Goal: Check status: Check status

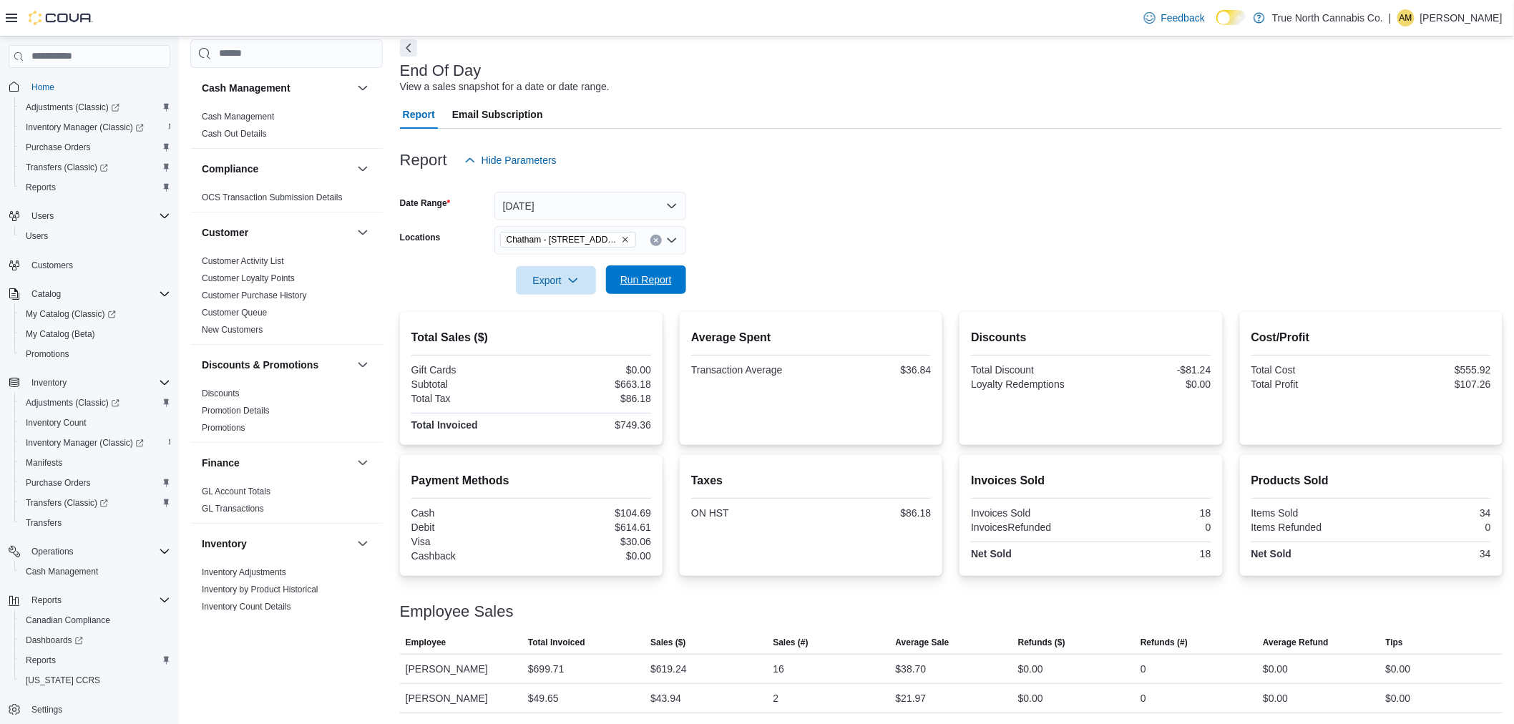
click at [654, 285] on span "Run Report" at bounding box center [646, 280] width 52 height 14
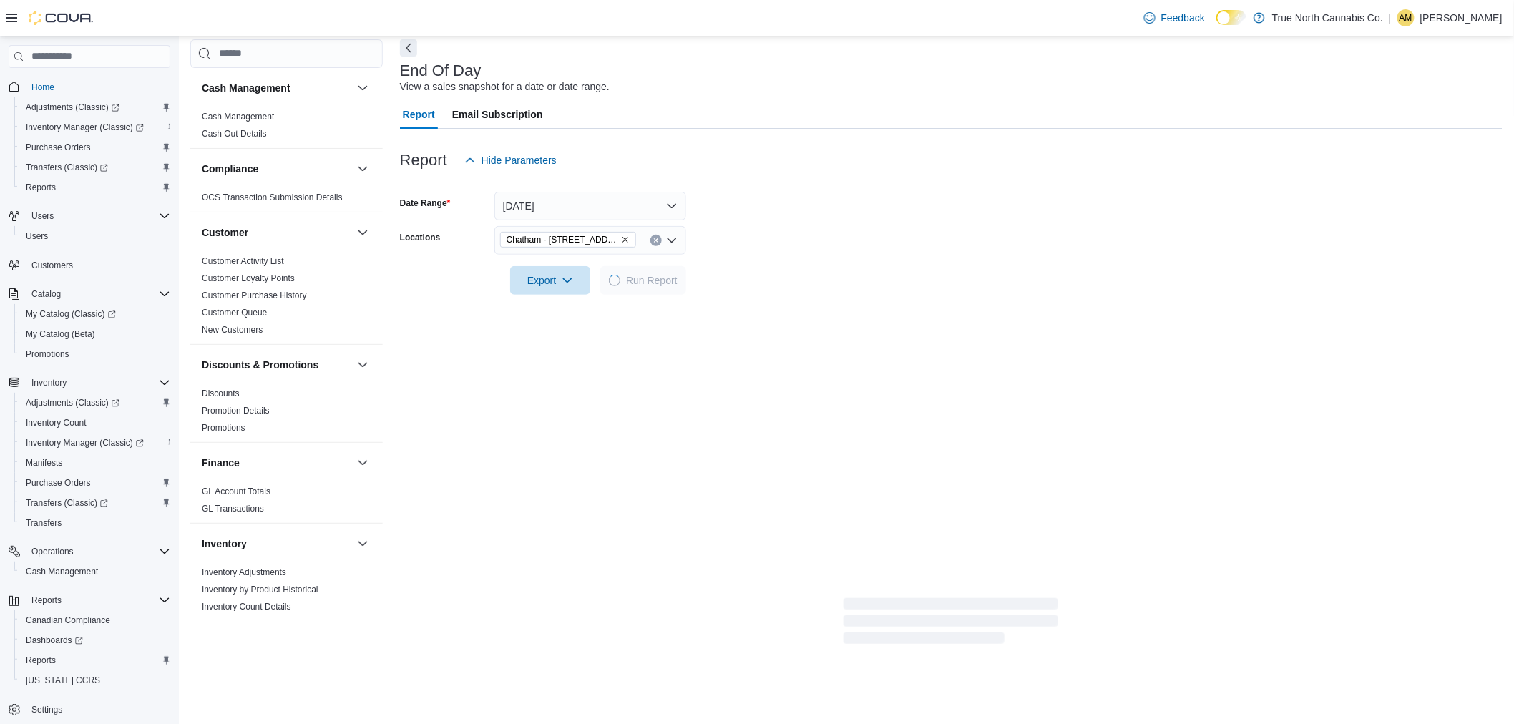
scroll to position [837, 0]
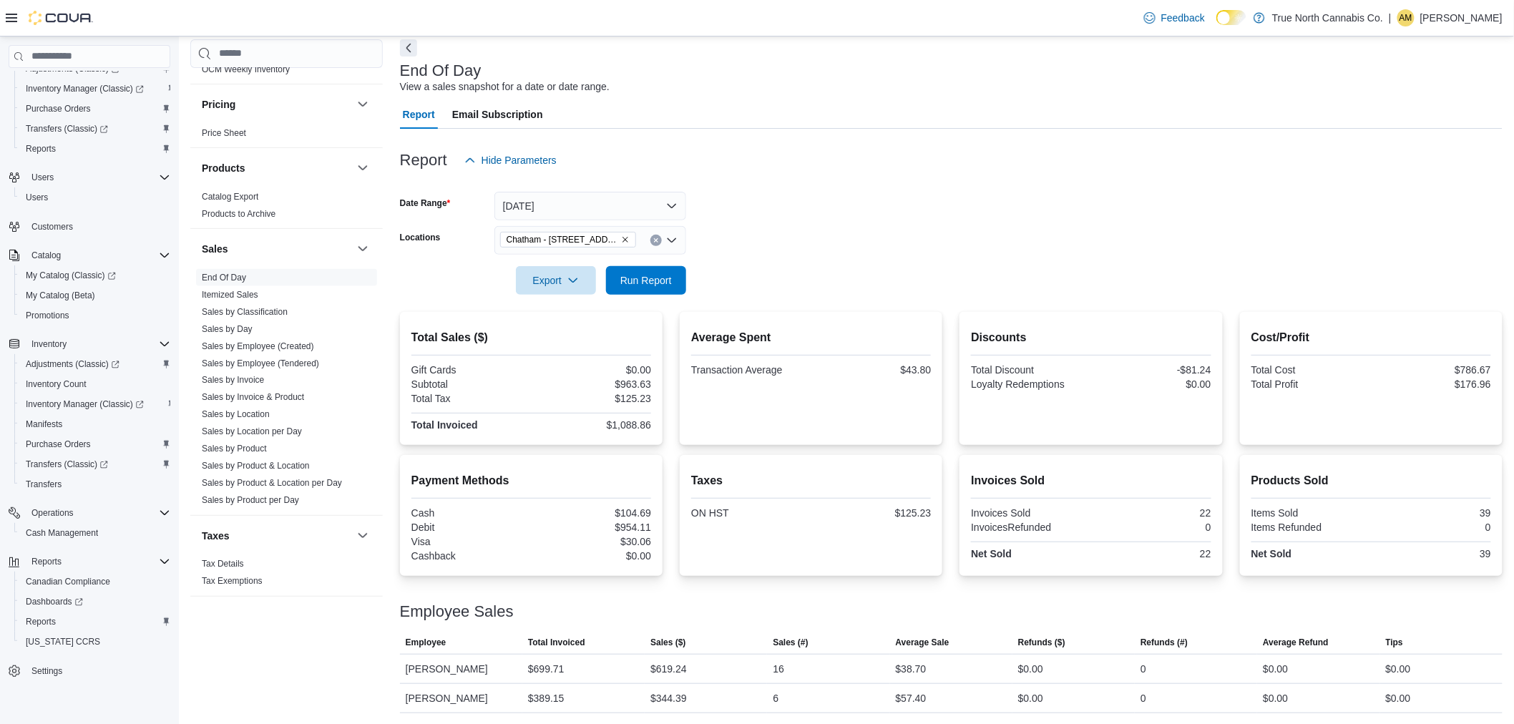
click at [655, 238] on icon "Clear input" at bounding box center [656, 240] width 4 height 4
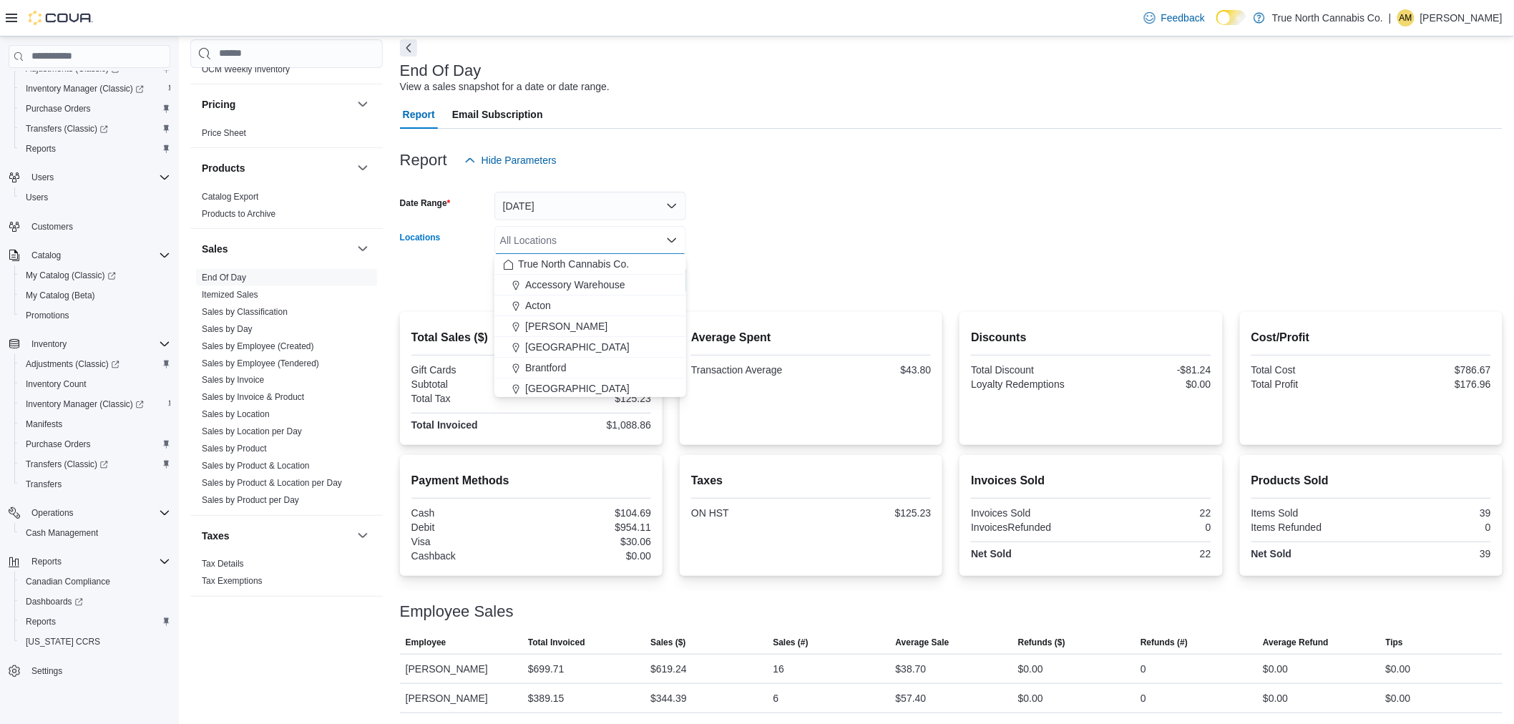
click at [620, 241] on div "All Locations" at bounding box center [590, 240] width 192 height 29
click at [602, 349] on span "Chatham [PERSON_NAME] Ave" at bounding box center [597, 354] width 145 height 14
click at [788, 234] on form "Date Range [DATE] Locations [GEOGRAPHIC_DATA] [PERSON_NAME] Ave Combo box. Sele…" at bounding box center [951, 235] width 1102 height 120
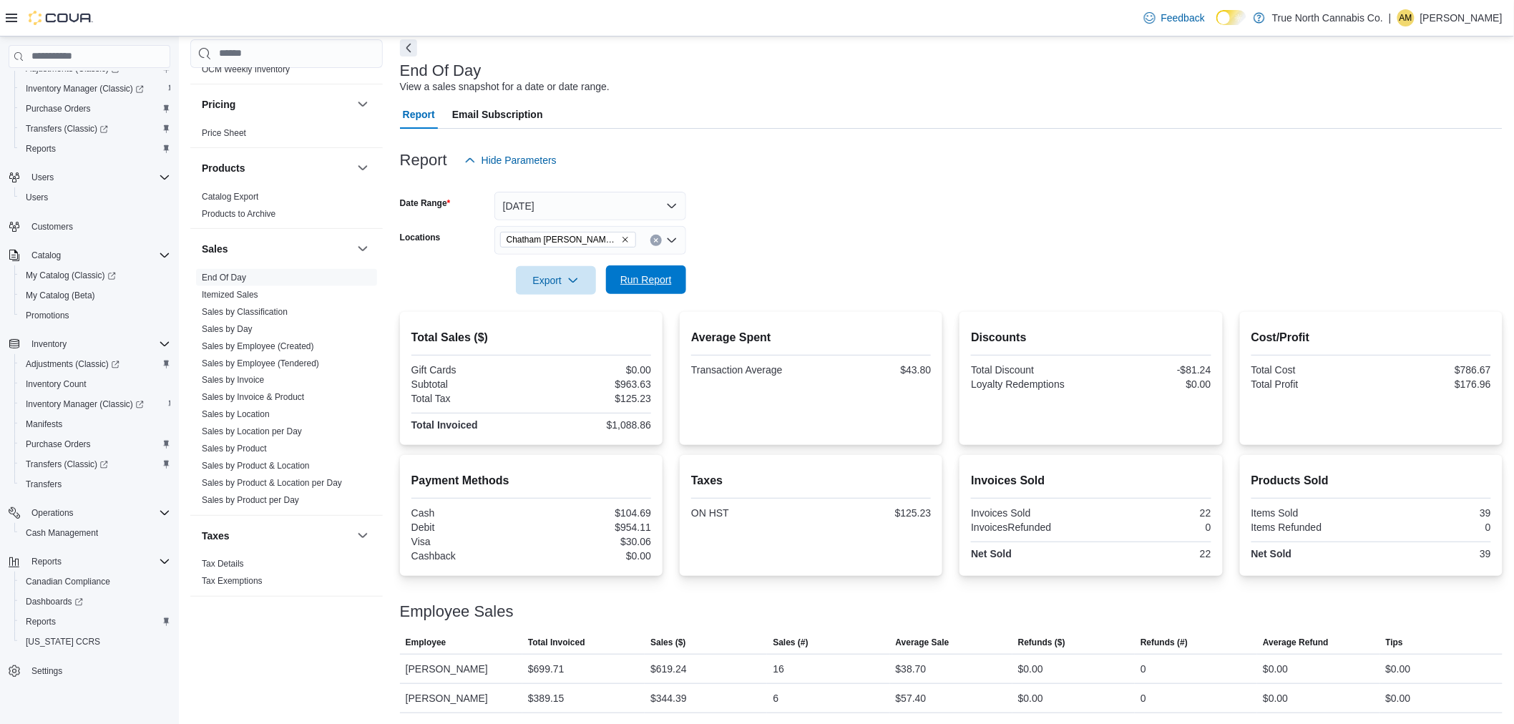
click at [666, 278] on span "Run Report" at bounding box center [646, 280] width 52 height 14
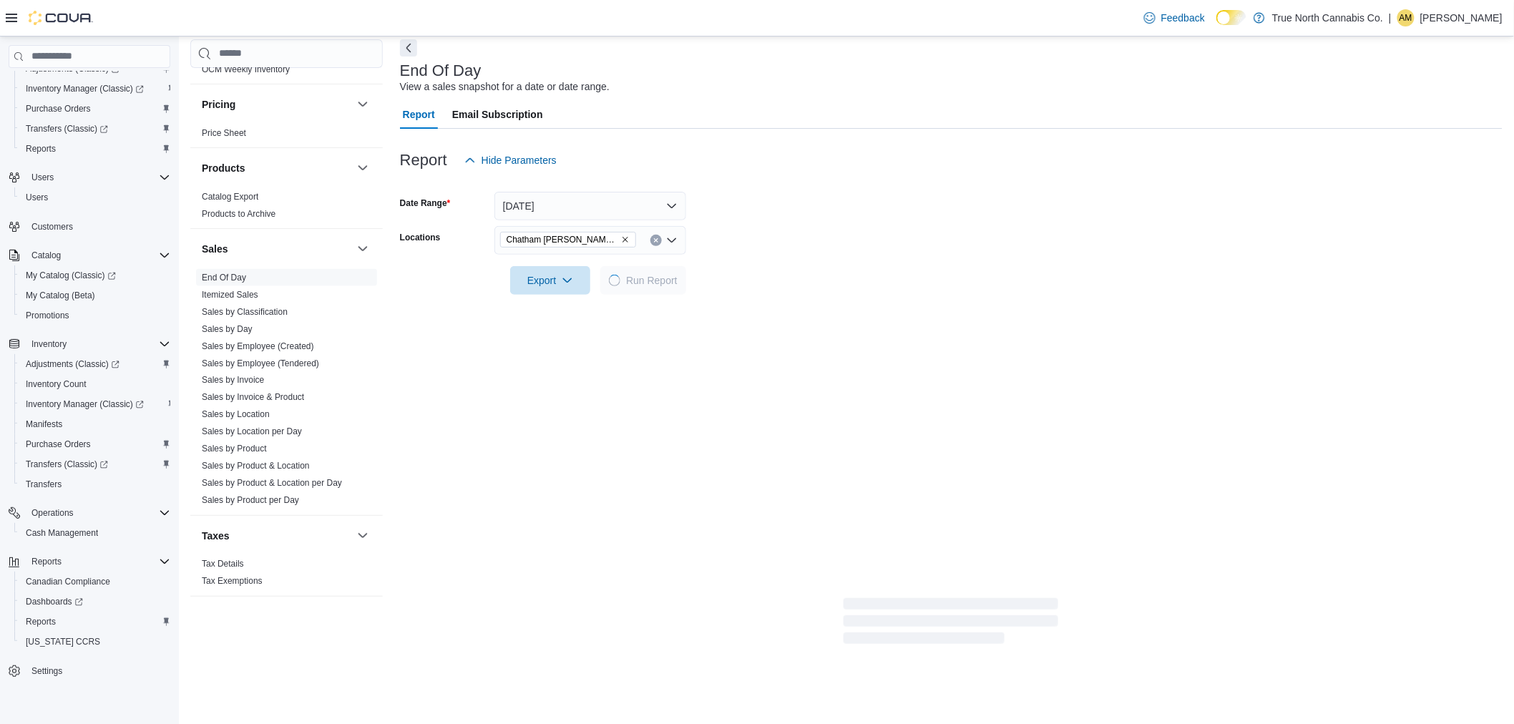
scroll to position [52, 0]
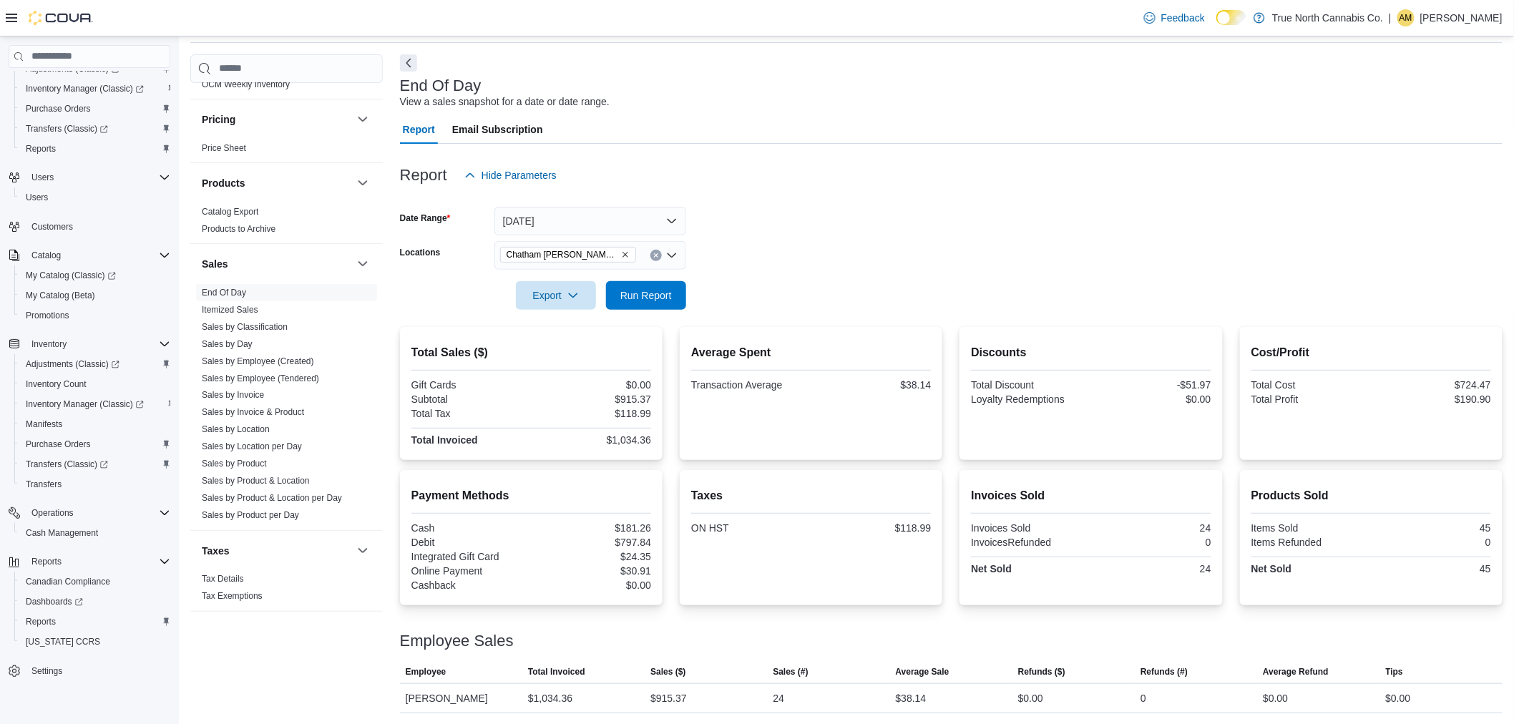
click at [1178, 182] on div "Report Hide Parameters" at bounding box center [951, 175] width 1102 height 29
click at [658, 301] on span "Run Report" at bounding box center [646, 295] width 52 height 14
click at [635, 302] on span "Run Report" at bounding box center [645, 294] width 63 height 29
